Goal: Find specific page/section: Find specific page/section

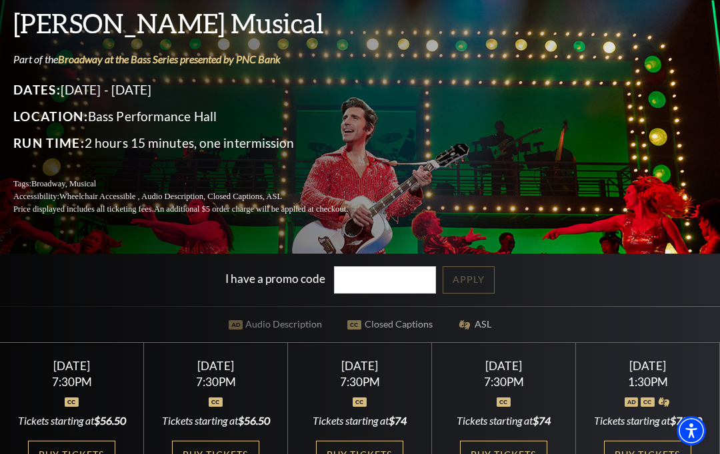
scroll to position [97, 0]
click at [392, 330] on link "View Full Calendar" at bounding box center [360, 328] width 134 height 53
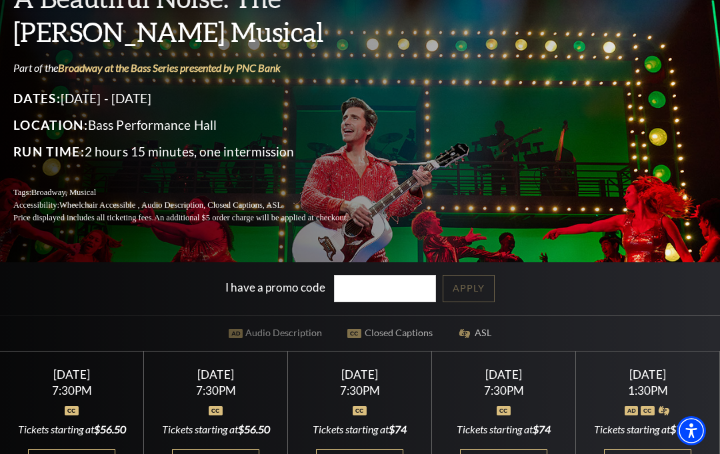
scroll to position [97, 0]
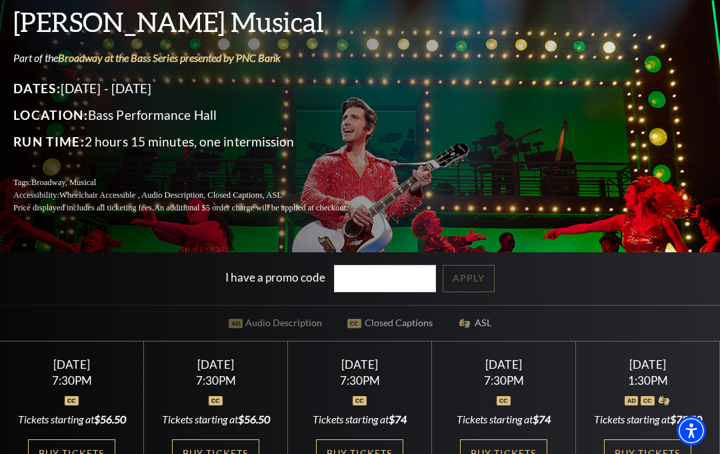
click at [391, 327] on link "View Full Calendar" at bounding box center [360, 327] width 134 height 53
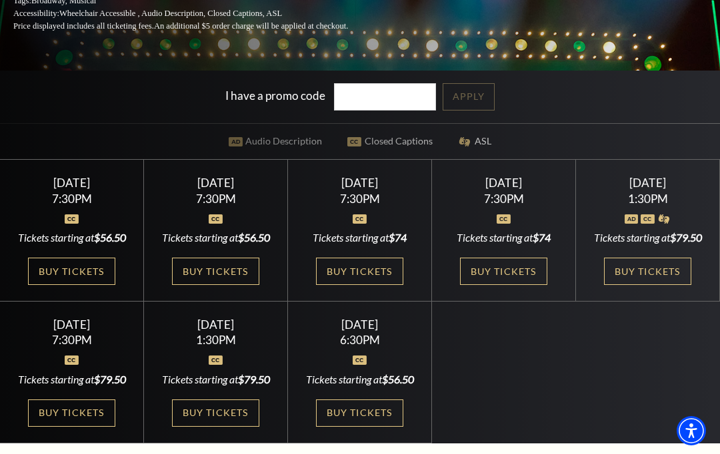
scroll to position [0, 0]
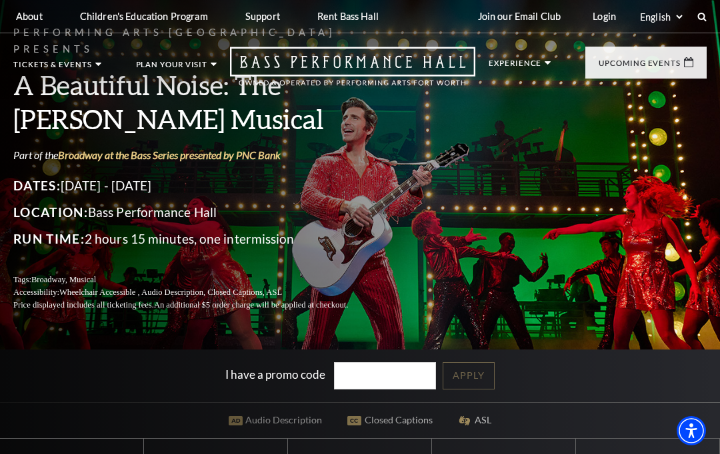
click at [706, 15] on icon at bounding box center [701, 16] width 9 height 9
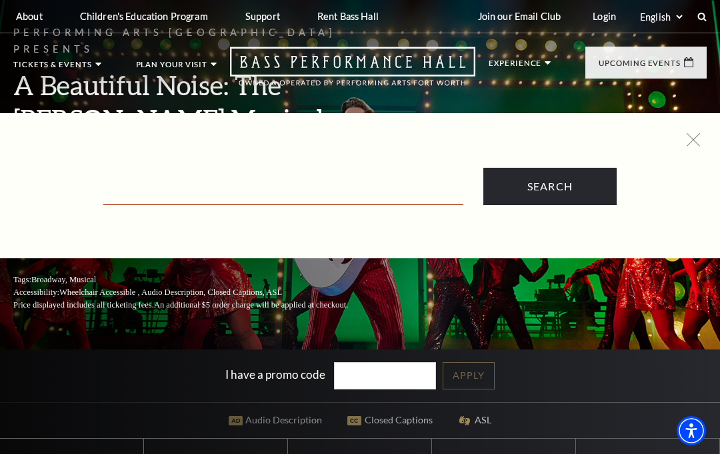
click at [169, 185] on input "Text field" at bounding box center [283, 191] width 360 height 27
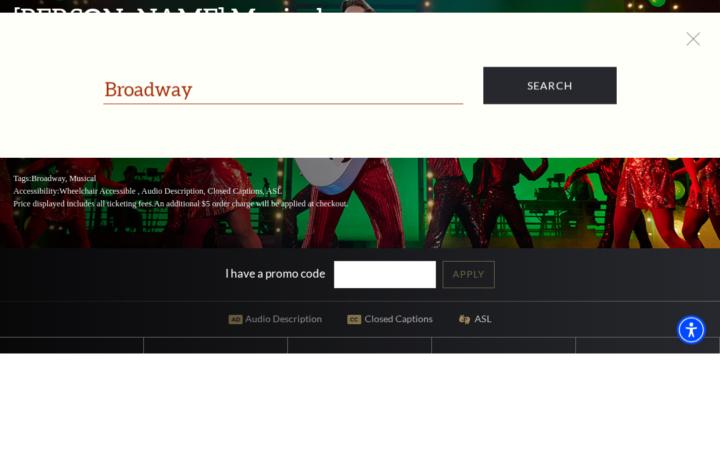
type input "Broadway"
click at [568, 168] on input "Search" at bounding box center [549, 186] width 133 height 37
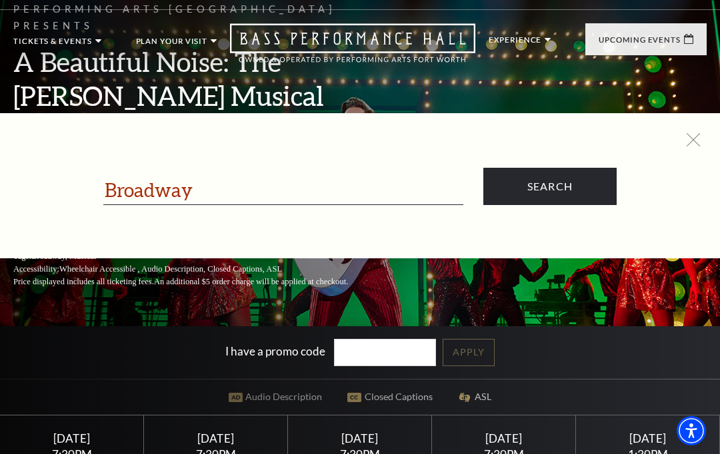
scroll to position [21, 0]
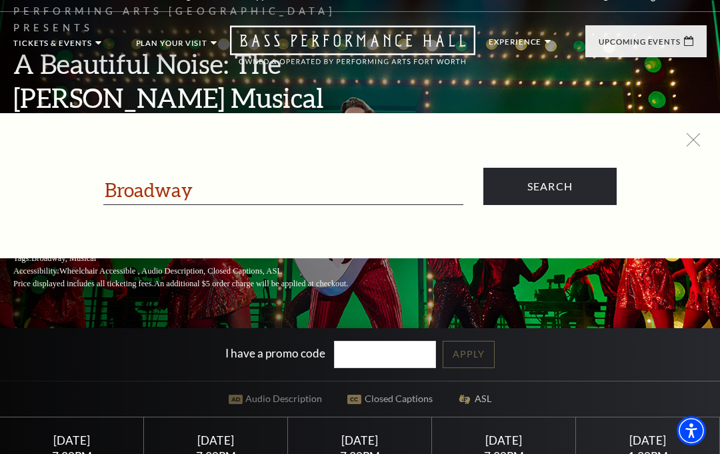
click at [682, 141] on div at bounding box center [360, 140] width 680 height 15
click at [697, 141] on icon at bounding box center [692, 139] width 13 height 13
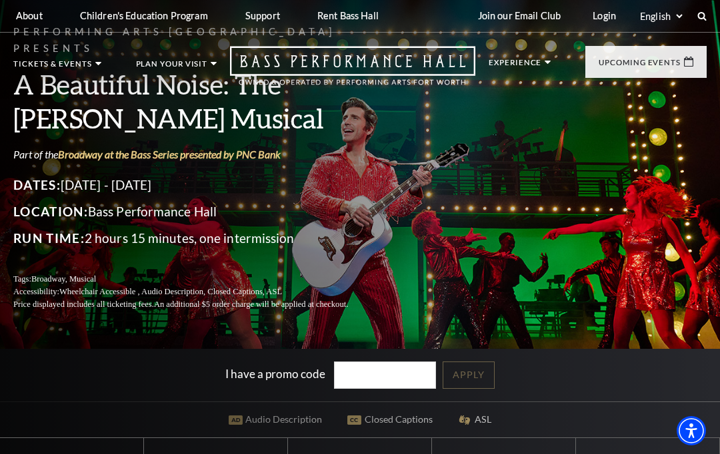
scroll to position [0, 0]
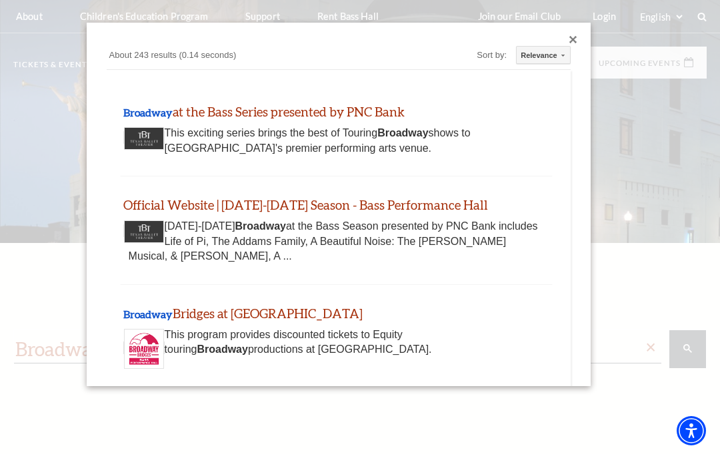
click at [573, 37] on div "Close dialog" at bounding box center [573, 40] width 8 height 8
